Goal: Task Accomplishment & Management: Manage account settings

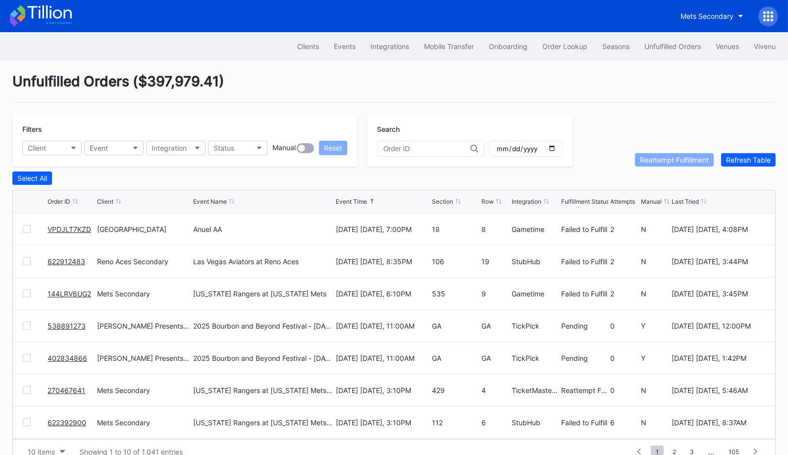
click at [28, 258] on div at bounding box center [27, 261] width 8 height 8
click at [25, 294] on div at bounding box center [27, 293] width 8 height 8
click at [666, 161] on div "Reattempt Fulfillment" at bounding box center [674, 160] width 69 height 8
click at [64, 225] on link "VPDJLT7KZD" at bounding box center [70, 229] width 44 height 8
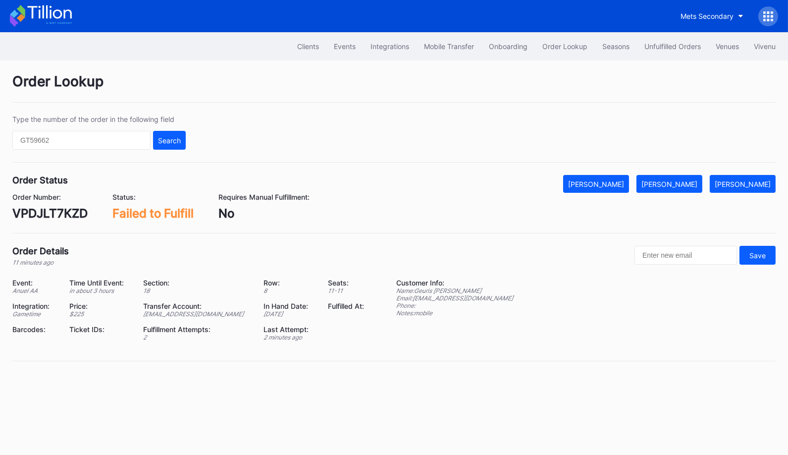
click at [61, 215] on div "VPDJLT7KZD" at bounding box center [49, 213] width 75 height 14
copy div "VPDJLT7KZD"
click at [698, 182] on div "Mark Fulfilled" at bounding box center [670, 184] width 56 height 8
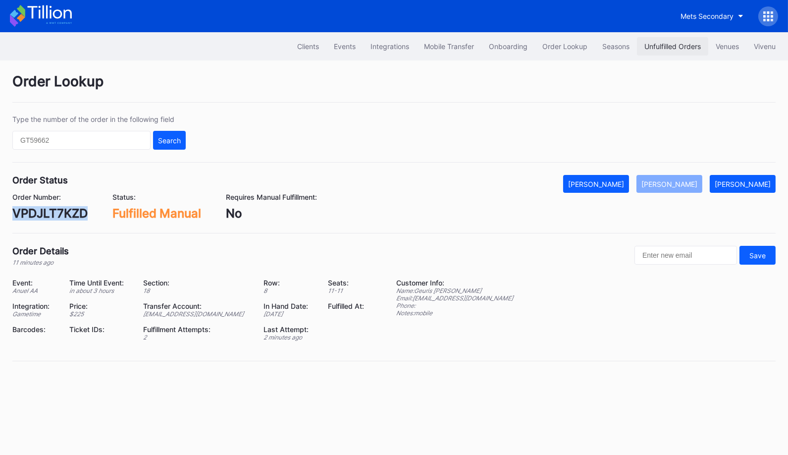
click at [676, 46] on div "Unfulfilled Orders" at bounding box center [673, 46] width 56 height 8
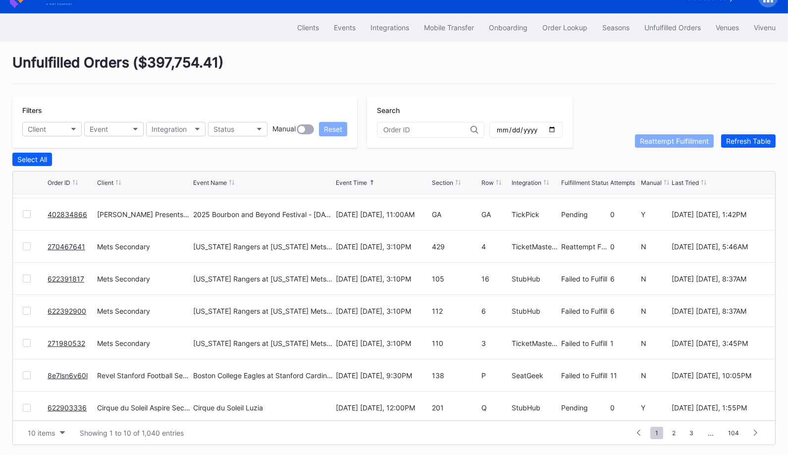
scroll to position [96, 0]
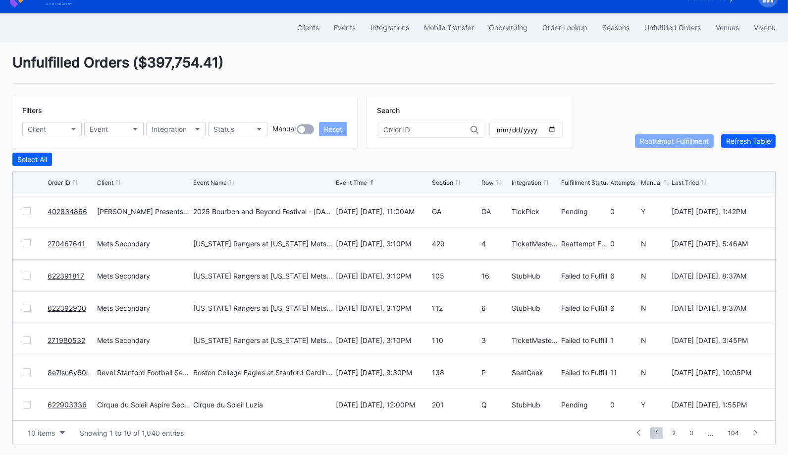
click at [65, 371] on link "8e7lsn6v60l" at bounding box center [68, 372] width 40 height 8
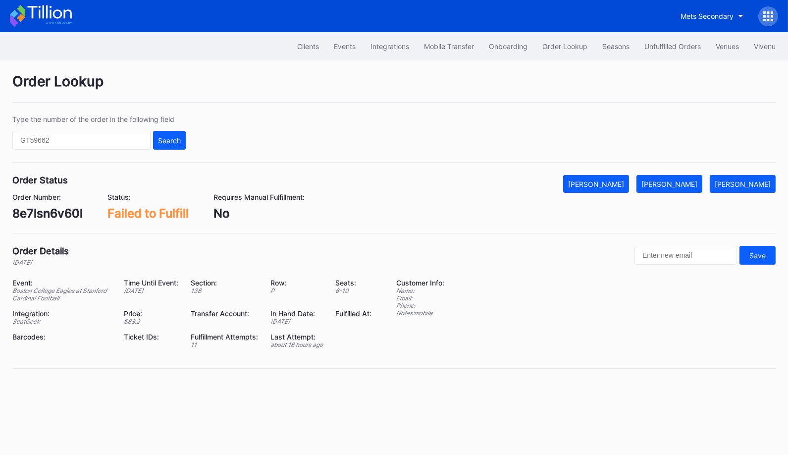
click at [71, 210] on div "8e7lsn6v60l" at bounding box center [47, 213] width 70 height 14
copy div "8e7lsn6v60l"
click at [123, 141] on input "text" at bounding box center [81, 140] width 138 height 19
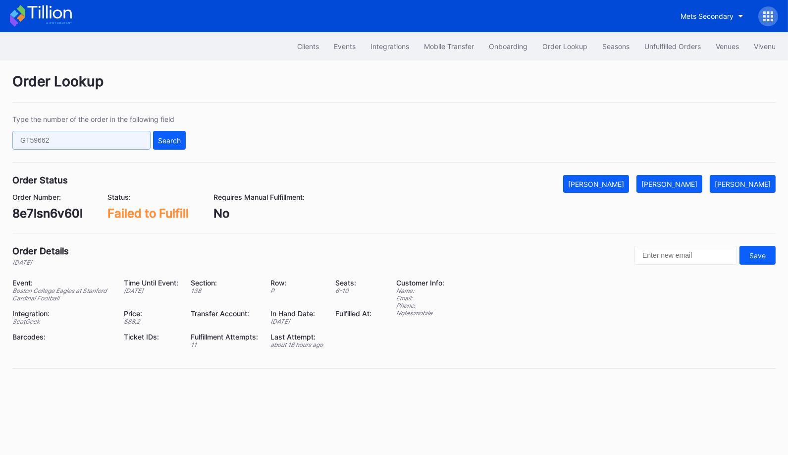
paste input "191305137"
click at [177, 138] on div "Search" at bounding box center [169, 140] width 23 height 8
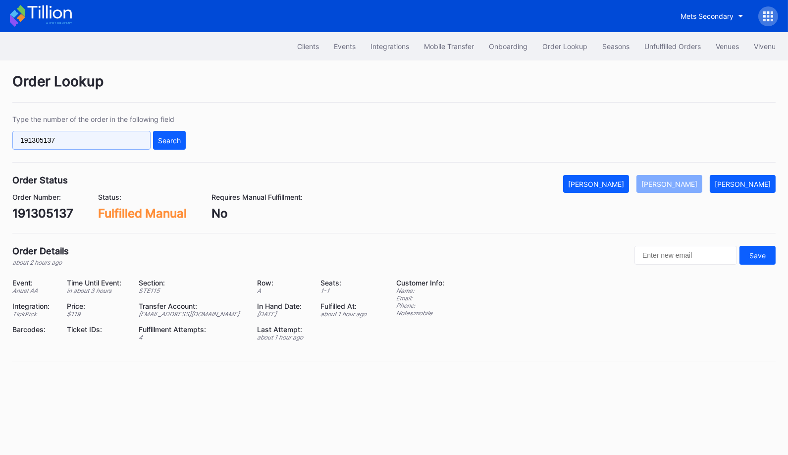
click at [131, 145] on input "191305137" at bounding box center [81, 140] width 138 height 19
paste input "201903549"
type input "201903549"
click at [181, 138] on button "Search" at bounding box center [169, 140] width 33 height 19
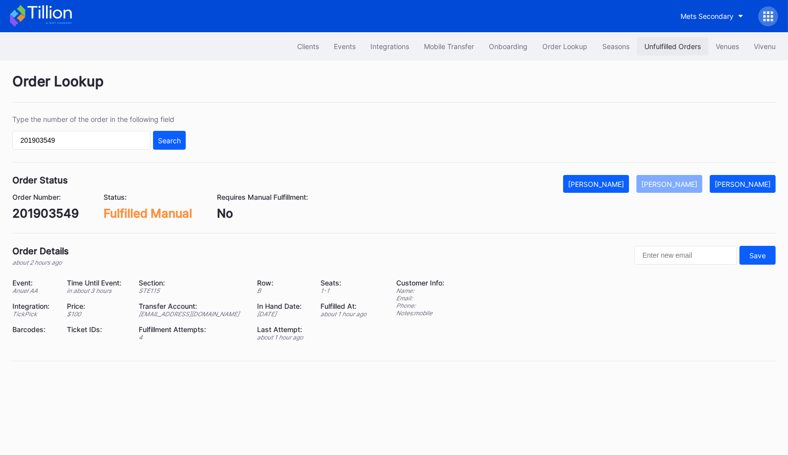
click at [660, 55] on button "Unfulfilled Orders" at bounding box center [672, 46] width 71 height 18
